Goal: Task Accomplishment & Management: Manage account settings

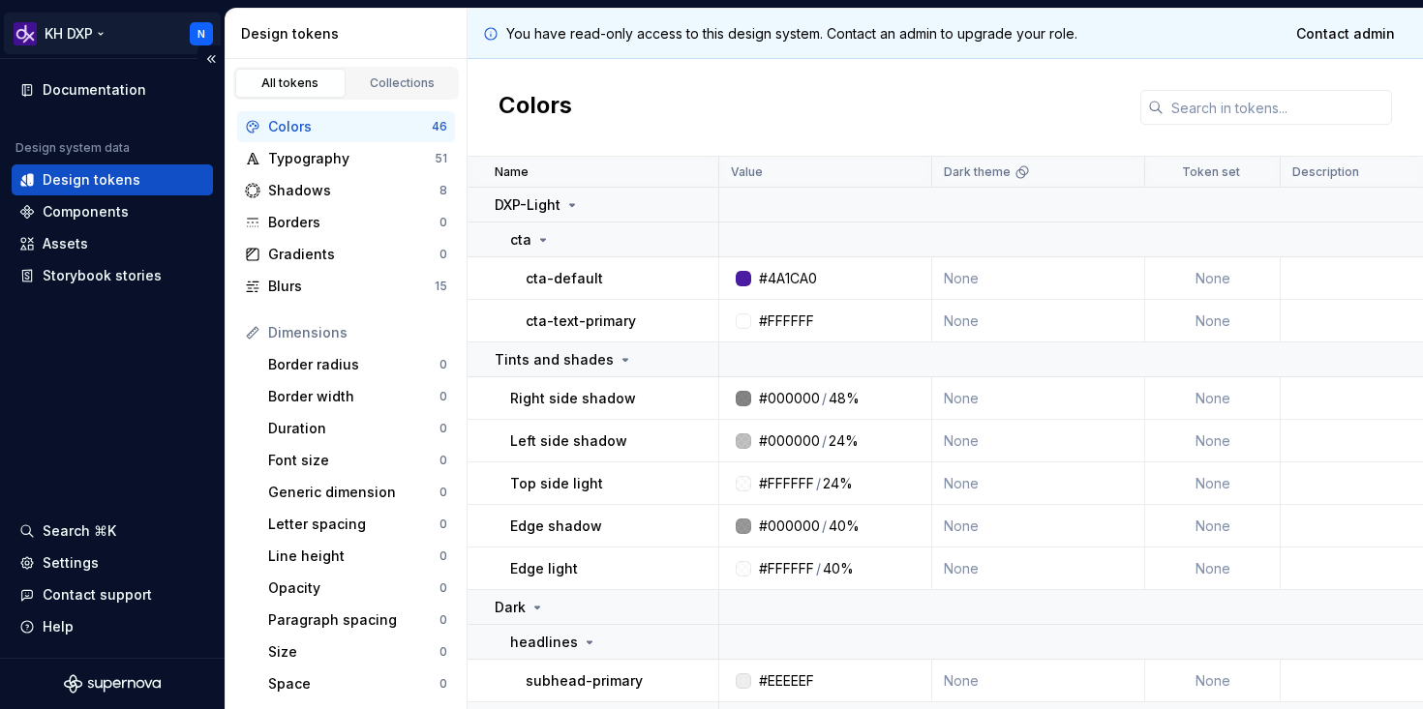
click at [94, 41] on html "KH DXP N Documentation Design system data Design tokens Components Assets Story…" at bounding box center [711, 354] width 1423 height 709
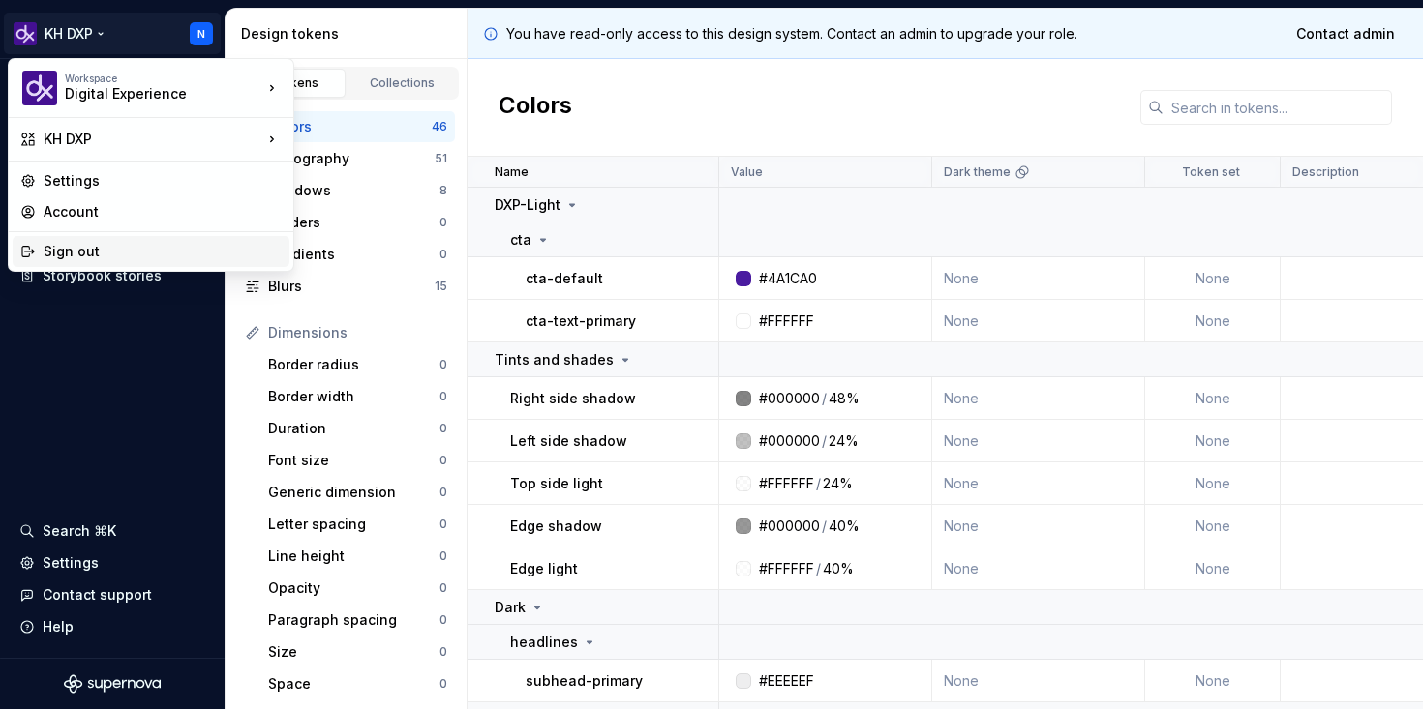
click at [88, 244] on div "Sign out" at bounding box center [163, 251] width 238 height 19
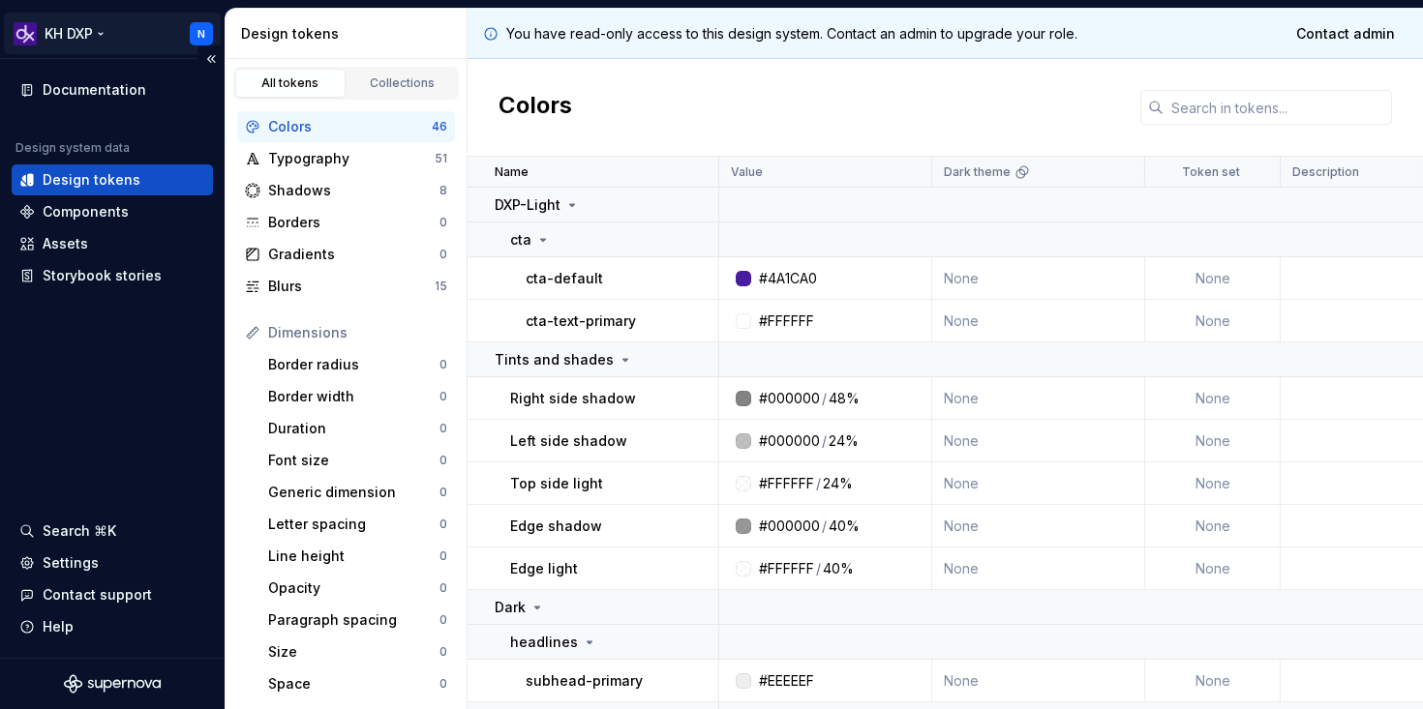
click at [199, 32] on html "KH DXP N Documentation Design system data Design tokens Components Assets Story…" at bounding box center [711, 354] width 1423 height 709
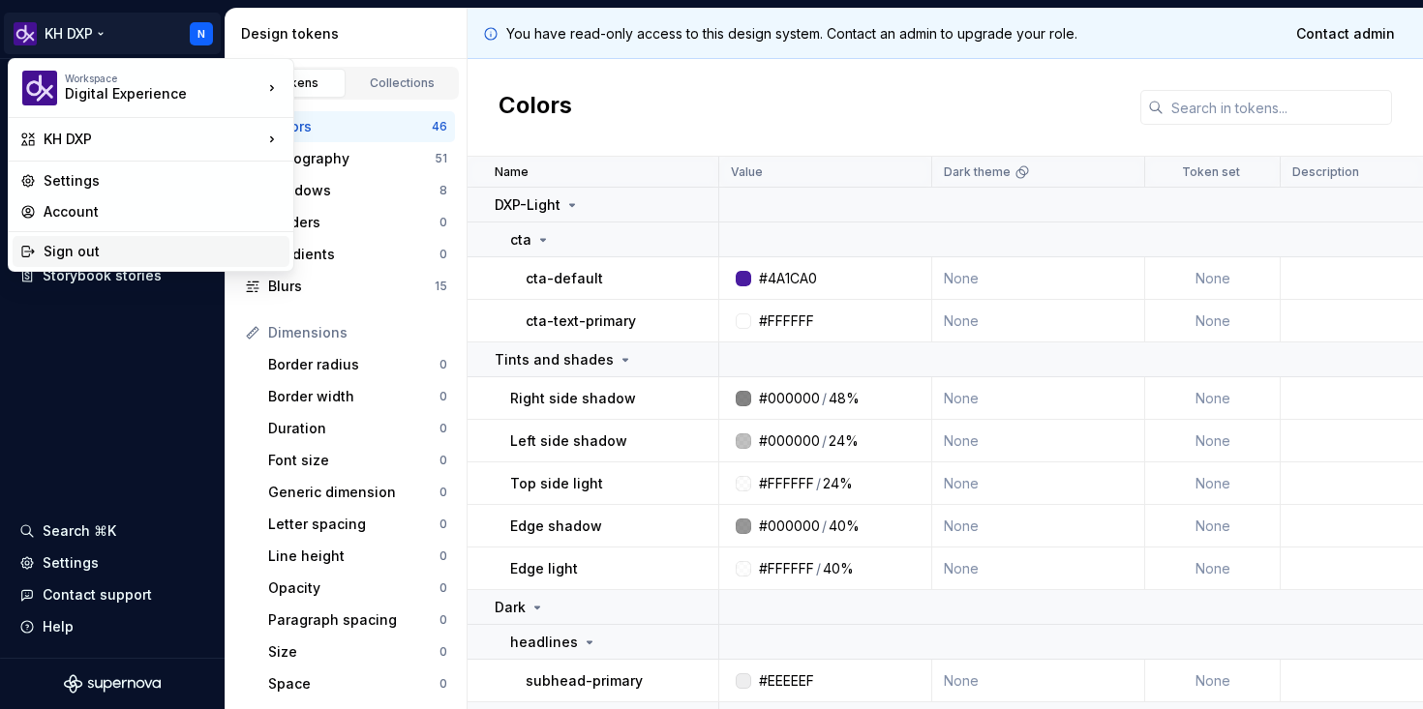
click at [122, 245] on div "Sign out" at bounding box center [163, 251] width 238 height 19
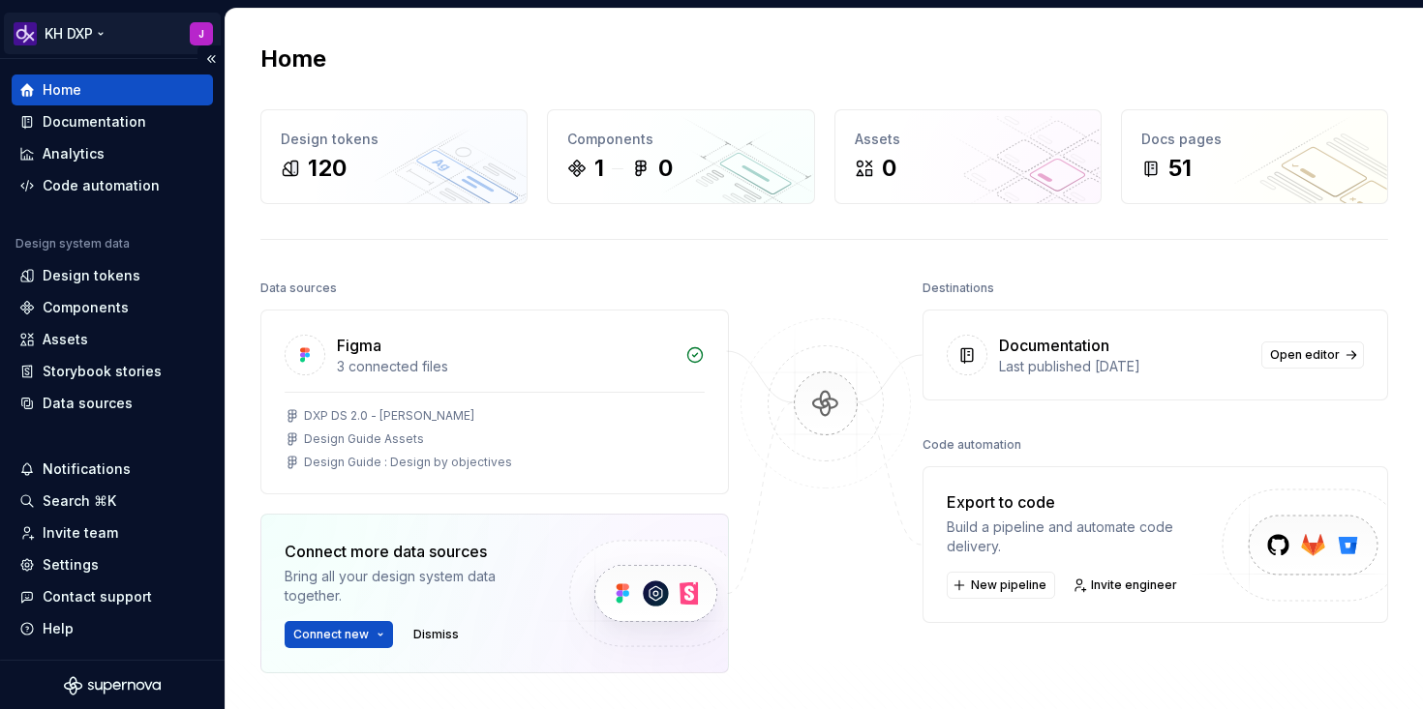
click at [140, 23] on html "KH DXP J Home Documentation Analytics Code automation Design system data Design…" at bounding box center [711, 354] width 1423 height 709
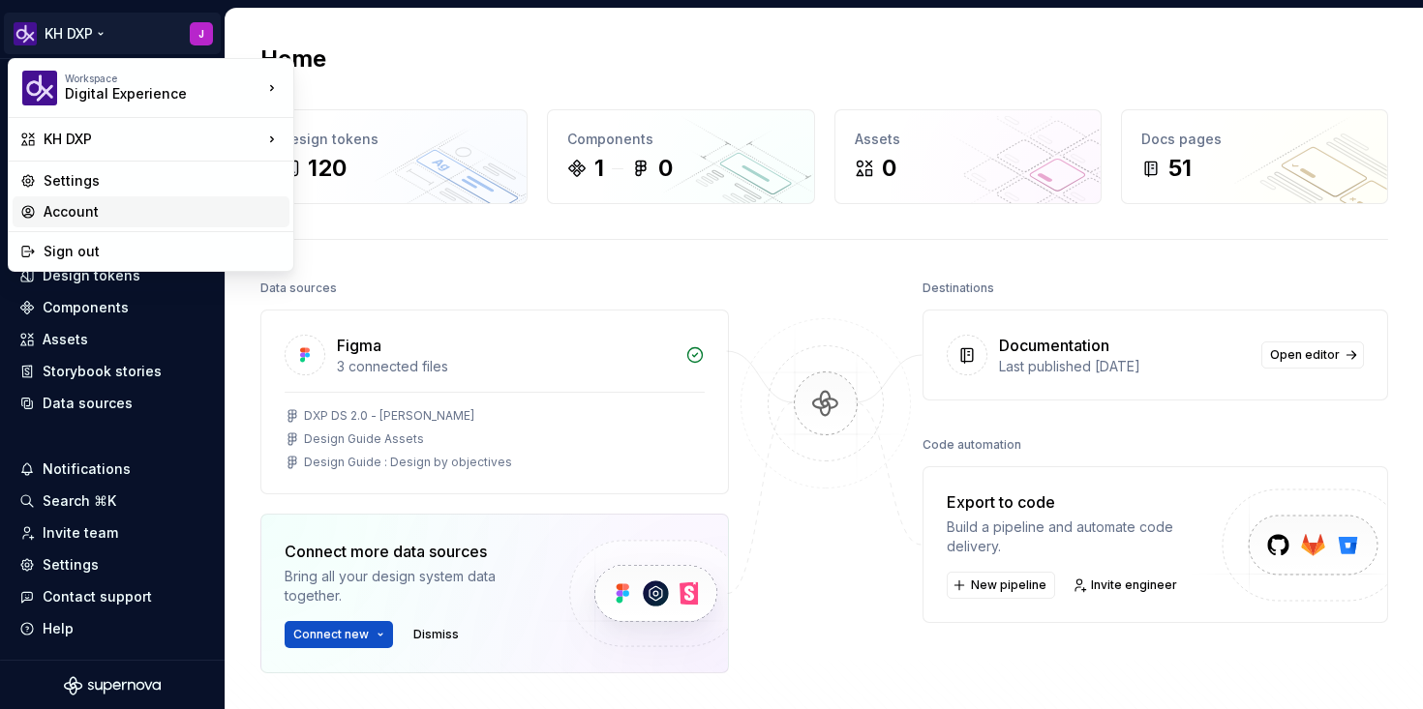
click at [68, 204] on div "Account" at bounding box center [163, 211] width 238 height 19
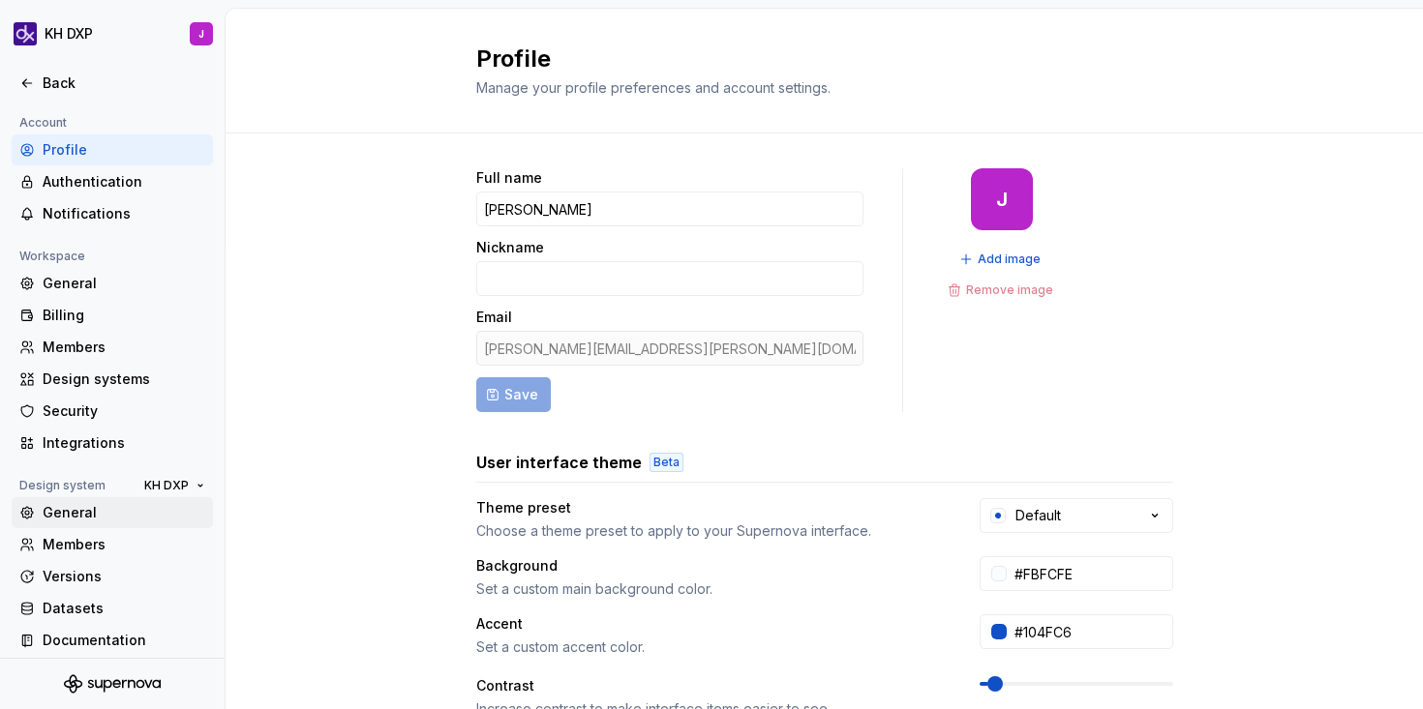
click at [73, 518] on div "General" at bounding box center [124, 512] width 163 height 19
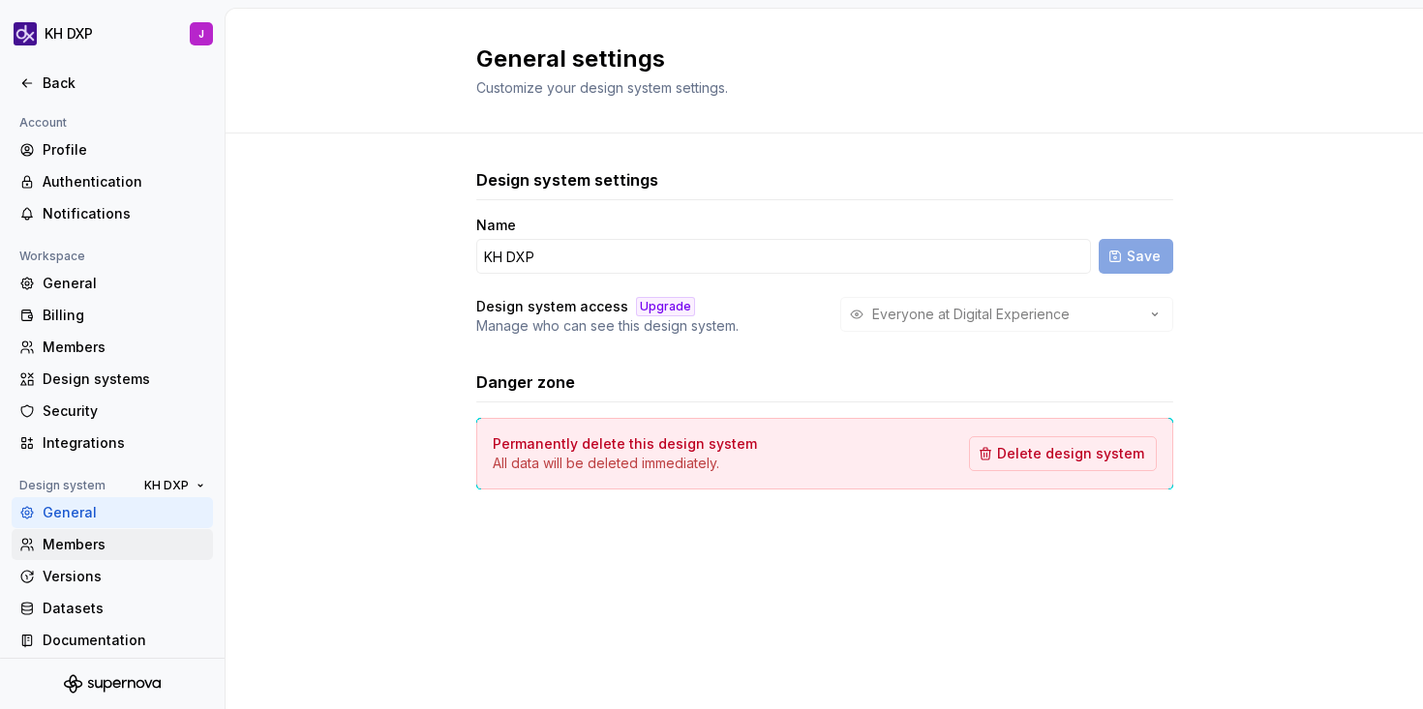
click at [72, 535] on div "Members" at bounding box center [124, 544] width 163 height 19
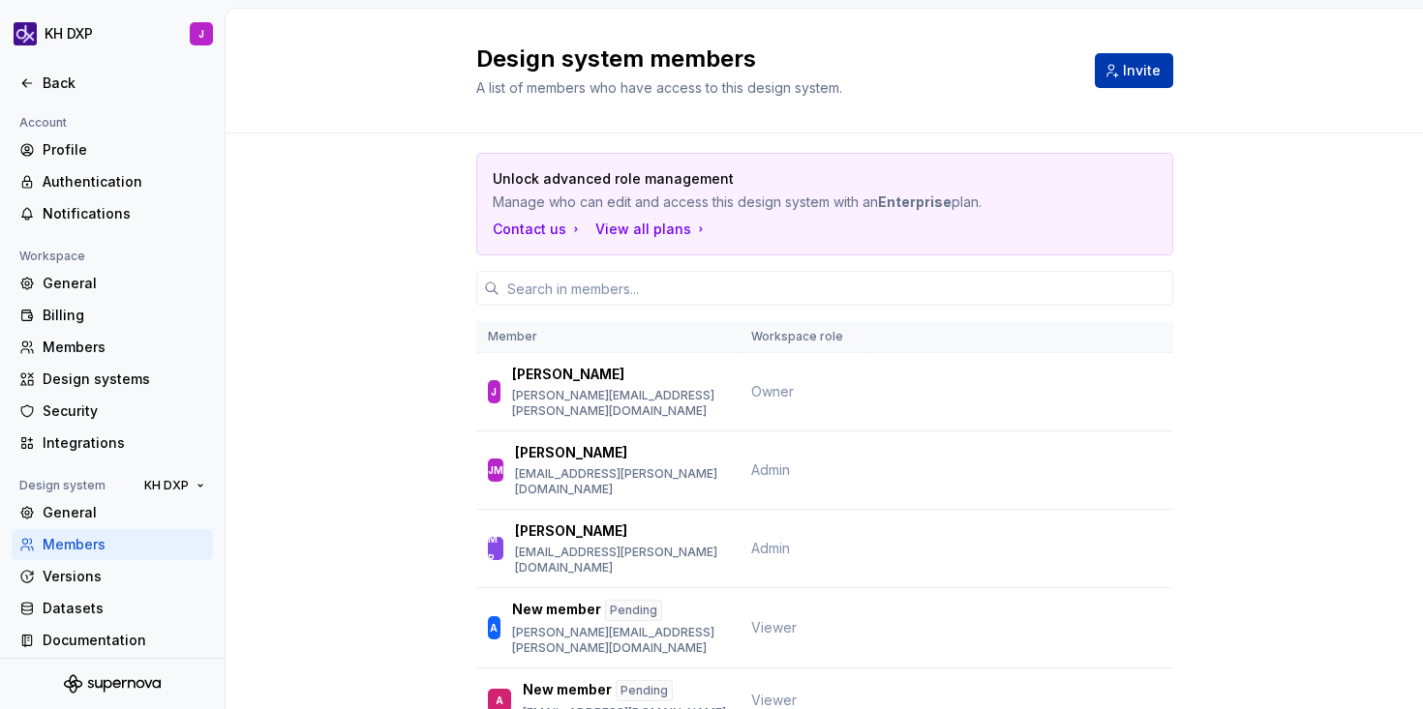
click at [1123, 80] on button "Invite" at bounding box center [1134, 70] width 78 height 35
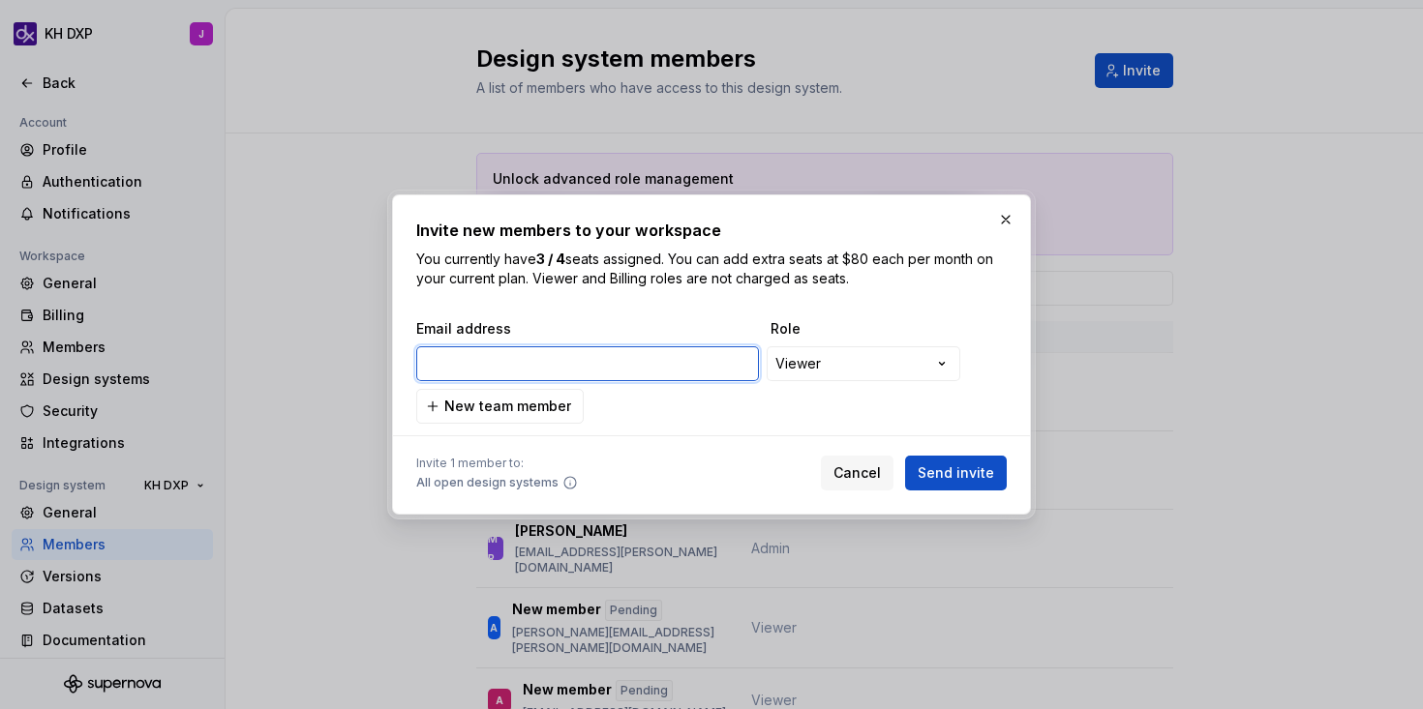
paste input "amun.chaudhary@kraftheinz.com"
type input "amun.chaudhary@kraftheinz.com"
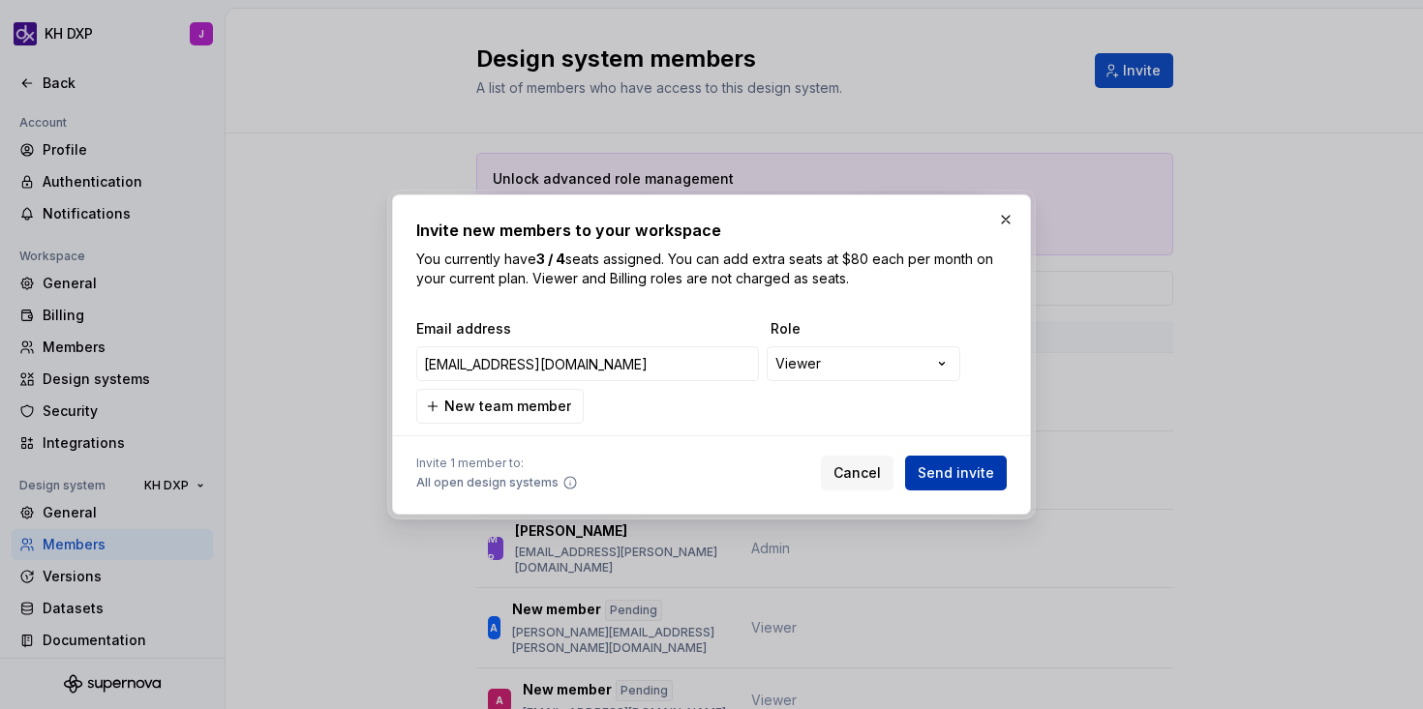
click at [964, 477] on span "Send invite" at bounding box center [955, 473] width 76 height 19
